Goal: Task Accomplishment & Management: Manage account settings

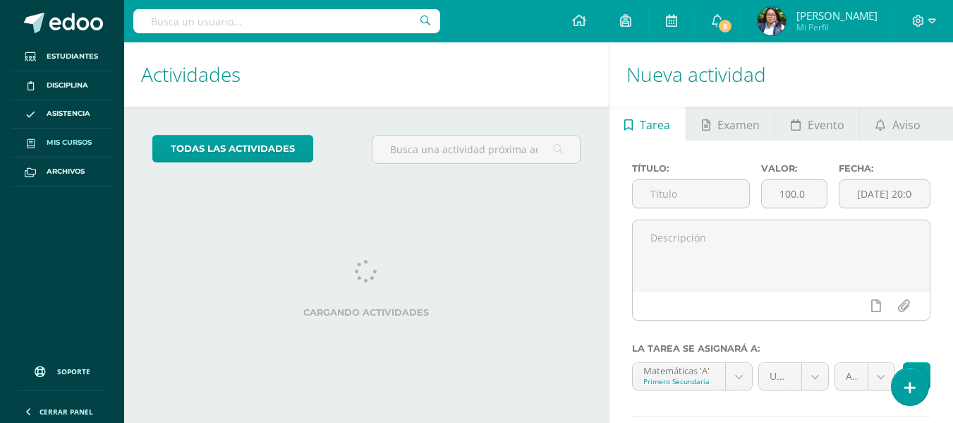
click at [62, 140] on span "Mis cursos" at bounding box center [69, 142] width 45 height 11
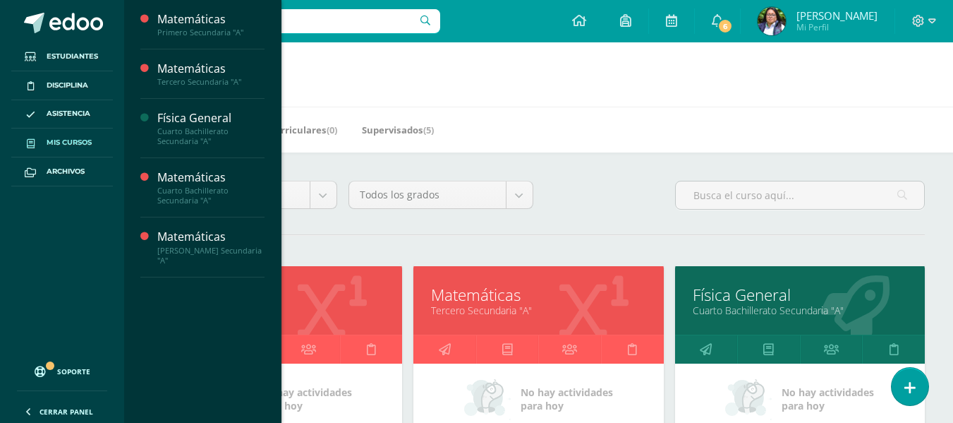
click at [351, 315] on link "Primero Secundaria "A"" at bounding box center [277, 309] width 215 height 13
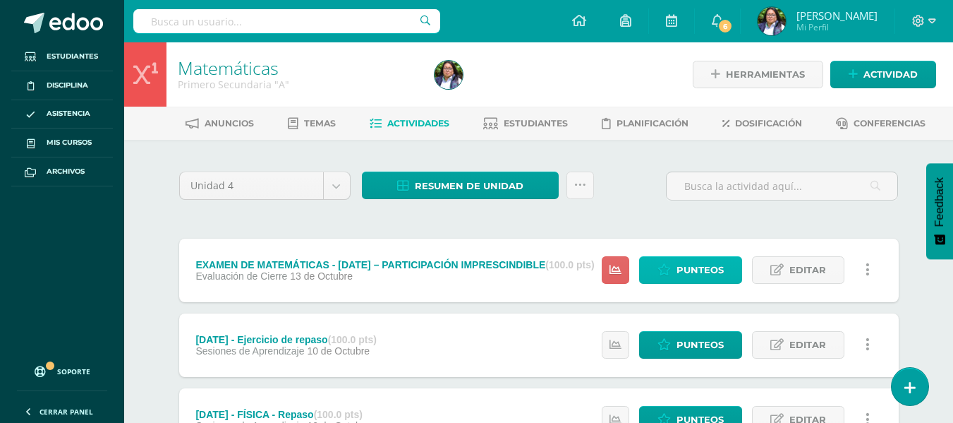
click at [706, 270] on span "Punteos" at bounding box center [700, 270] width 47 height 26
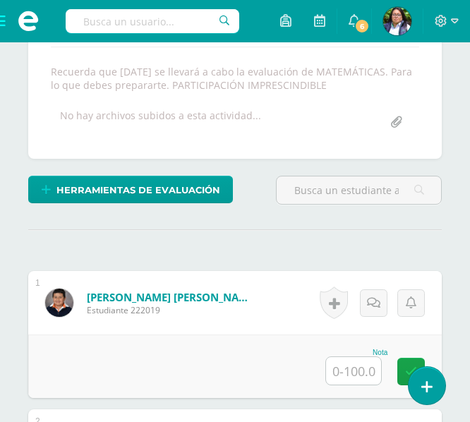
scroll to position [373, 0]
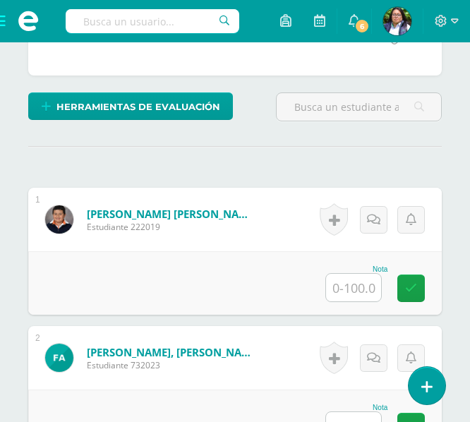
click at [354, 292] on input "text" at bounding box center [353, 288] width 55 height 28
drag, startPoint x: 352, startPoint y: 289, endPoint x: 450, endPoint y: 297, distance: 98.4
click at [352, 289] on input "text" at bounding box center [353, 288] width 55 height 28
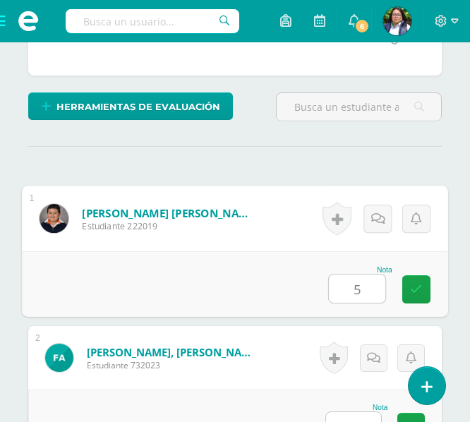
type input "50"
click at [412, 290] on icon at bounding box center [416, 289] width 13 height 12
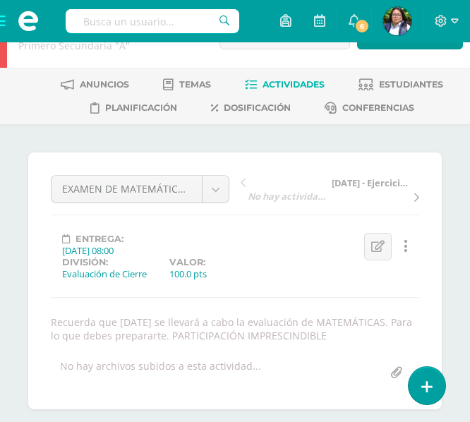
scroll to position [20, 0]
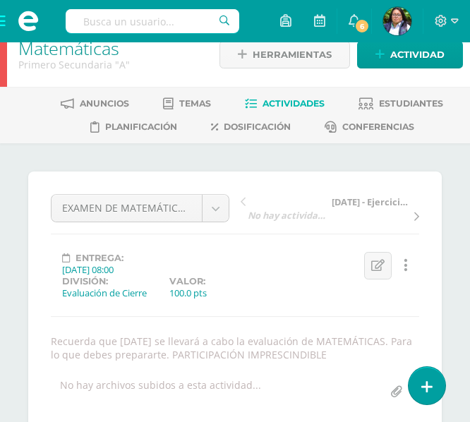
click at [278, 100] on span "Actividades" at bounding box center [294, 103] width 62 height 11
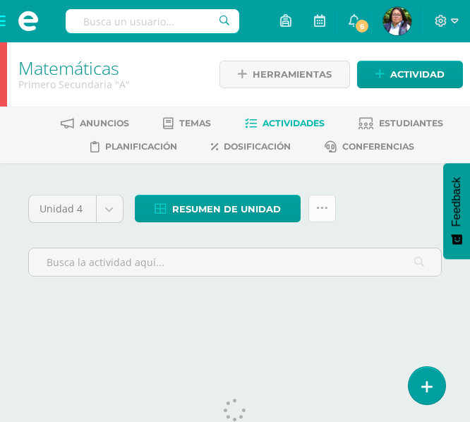
click at [321, 211] on icon at bounding box center [322, 209] width 12 height 12
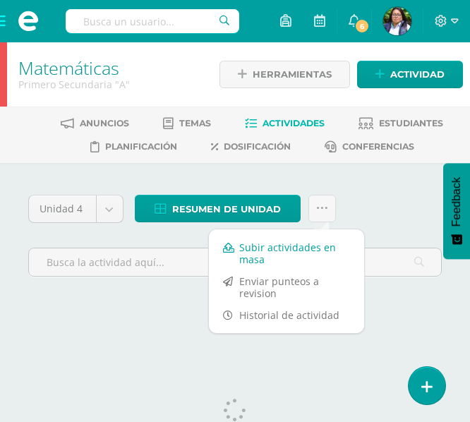
click at [270, 253] on link "Subir actividades en masa" at bounding box center [286, 253] width 155 height 34
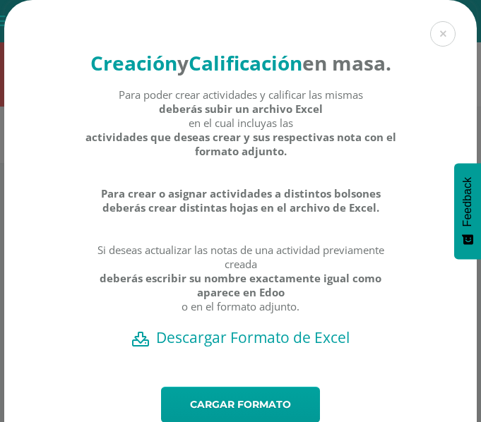
click at [176, 347] on h2 "Descargar Formato de Excel" at bounding box center [240, 337] width 423 height 20
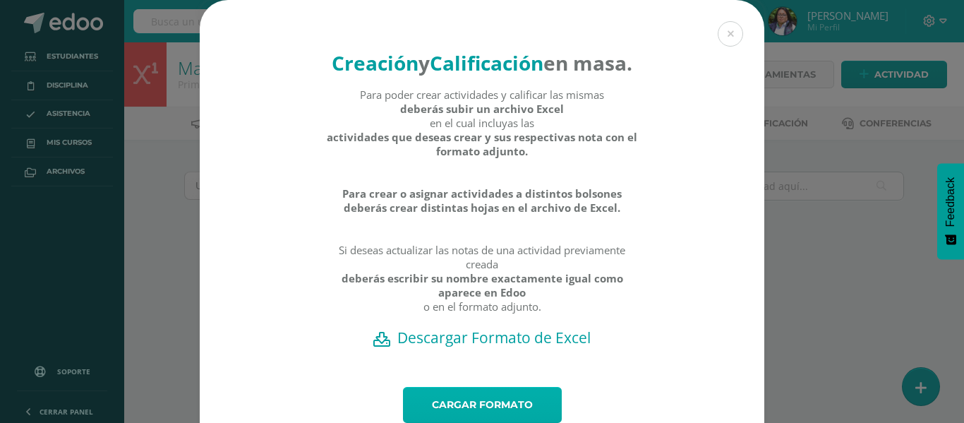
click at [424, 416] on link "Cargar formato" at bounding box center [482, 405] width 159 height 36
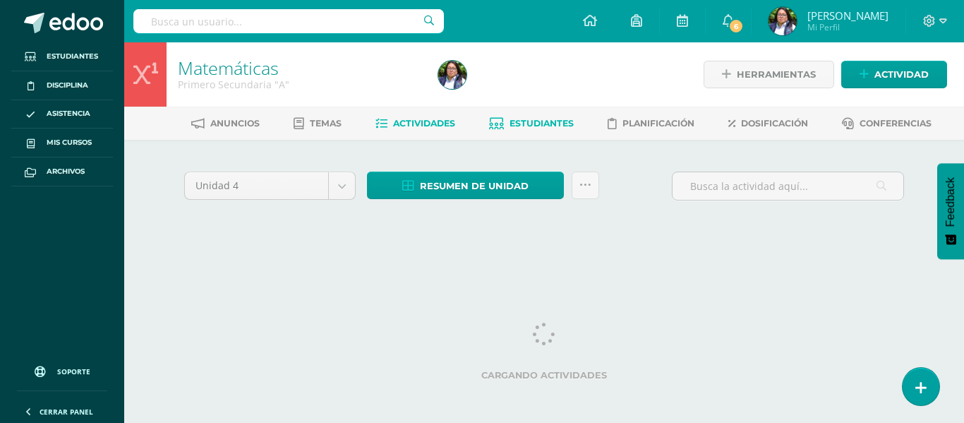
click at [535, 128] on span "Estudiantes" at bounding box center [541, 123] width 64 height 11
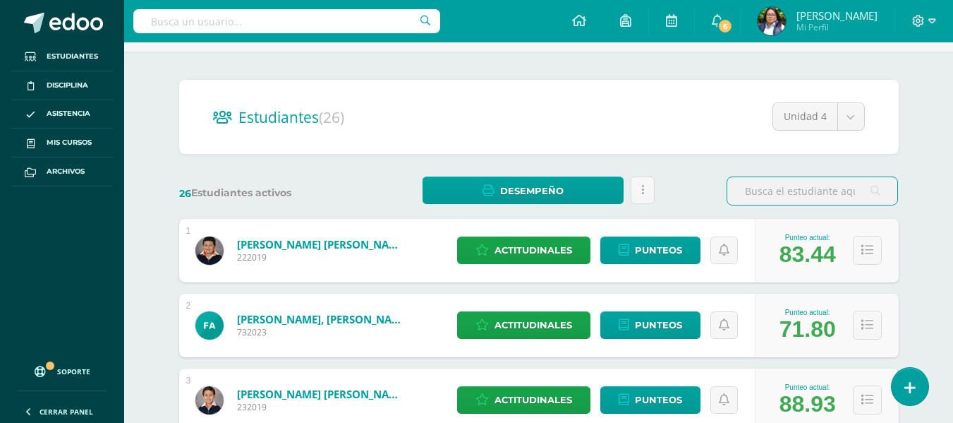
scroll to position [141, 0]
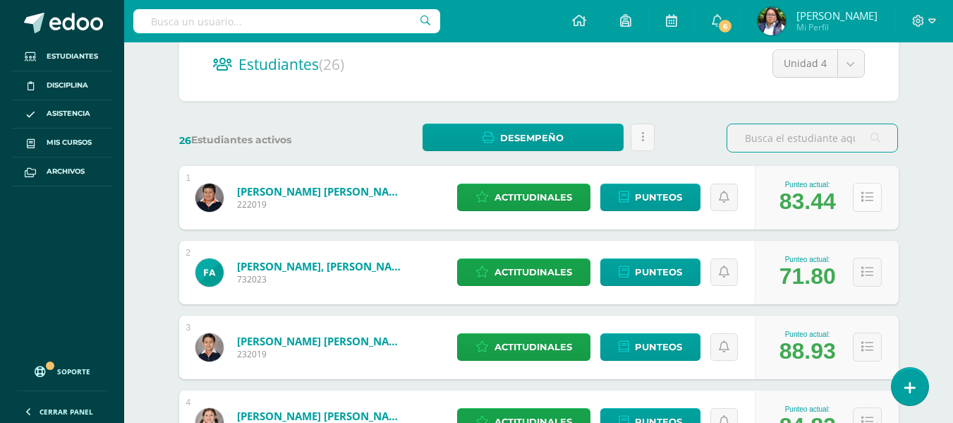
click at [867, 200] on icon at bounding box center [868, 197] width 12 height 12
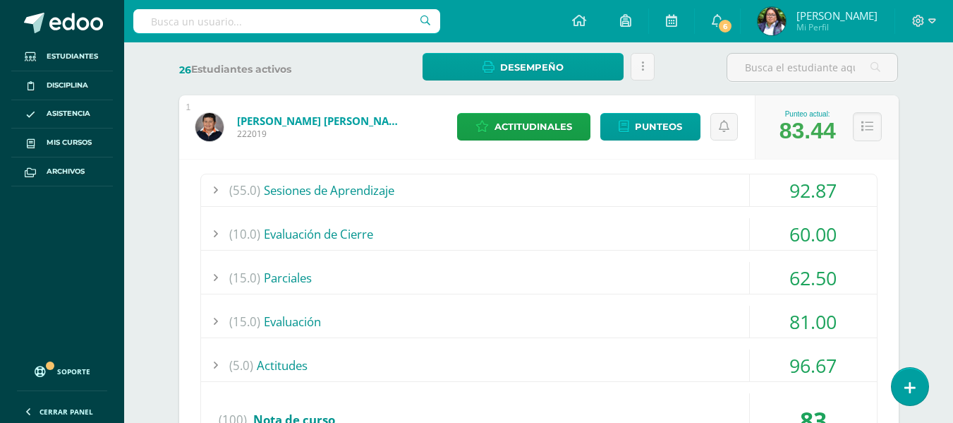
scroll to position [277, 0]
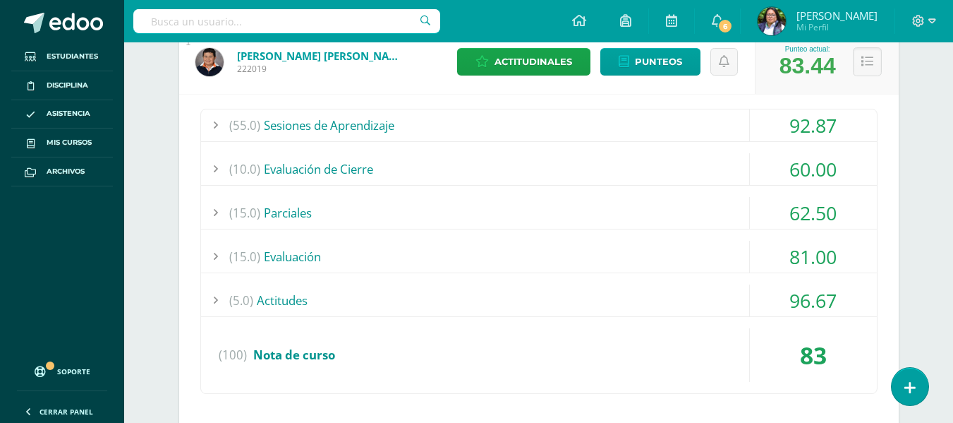
click at [871, 203] on div "(55.0) Sesiones de Aprendizaje 92.87 [DATE] - Ejercicios de Aleks 100.00" at bounding box center [538, 251] width 677 height 285
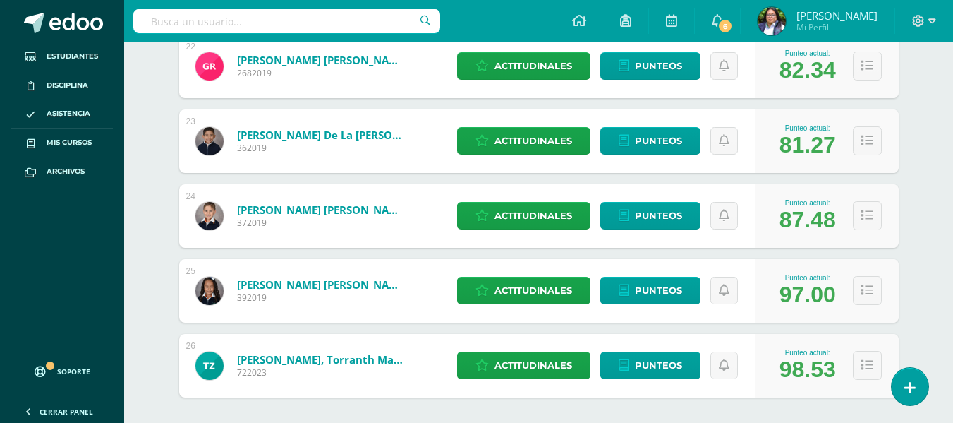
scroll to position [2327, 0]
